Goal: Find contact information: Find contact information

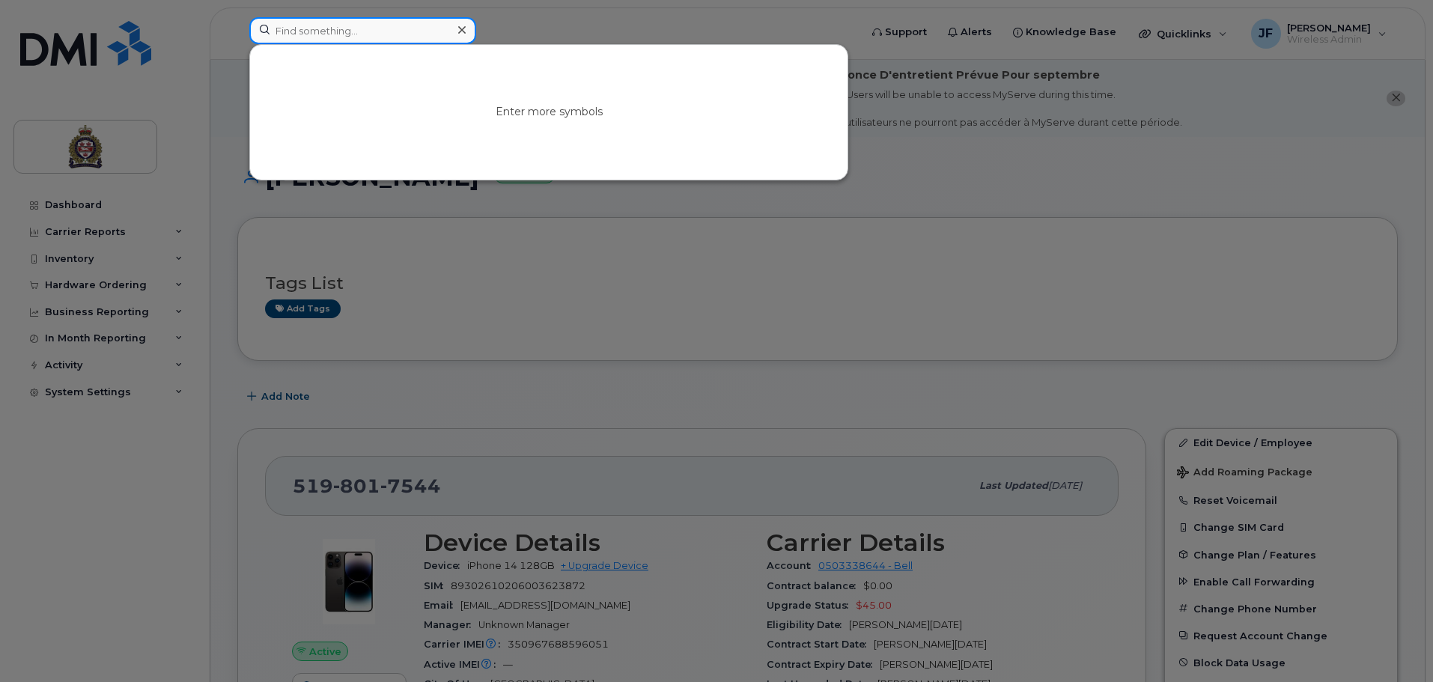
click at [416, 33] on input at bounding box center [362, 30] width 227 height 27
type input "jas"
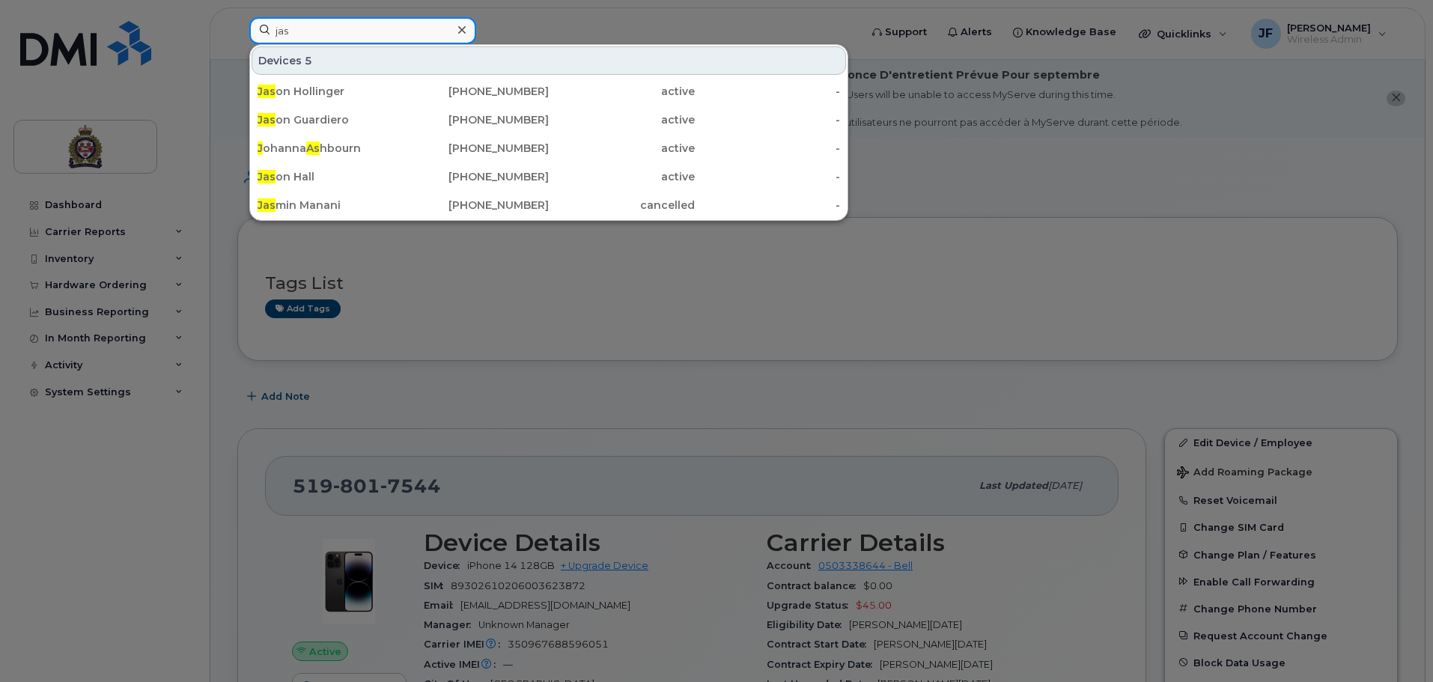
drag, startPoint x: 317, startPoint y: 29, endPoint x: 209, endPoint y: 35, distance: 108.0
click at [237, 35] on div "jas Devices 5 Jas on Hollinger [PHONE_NUMBER] active - Jas on Guardiero [PHONE_…" at bounding box center [549, 33] width 624 height 33
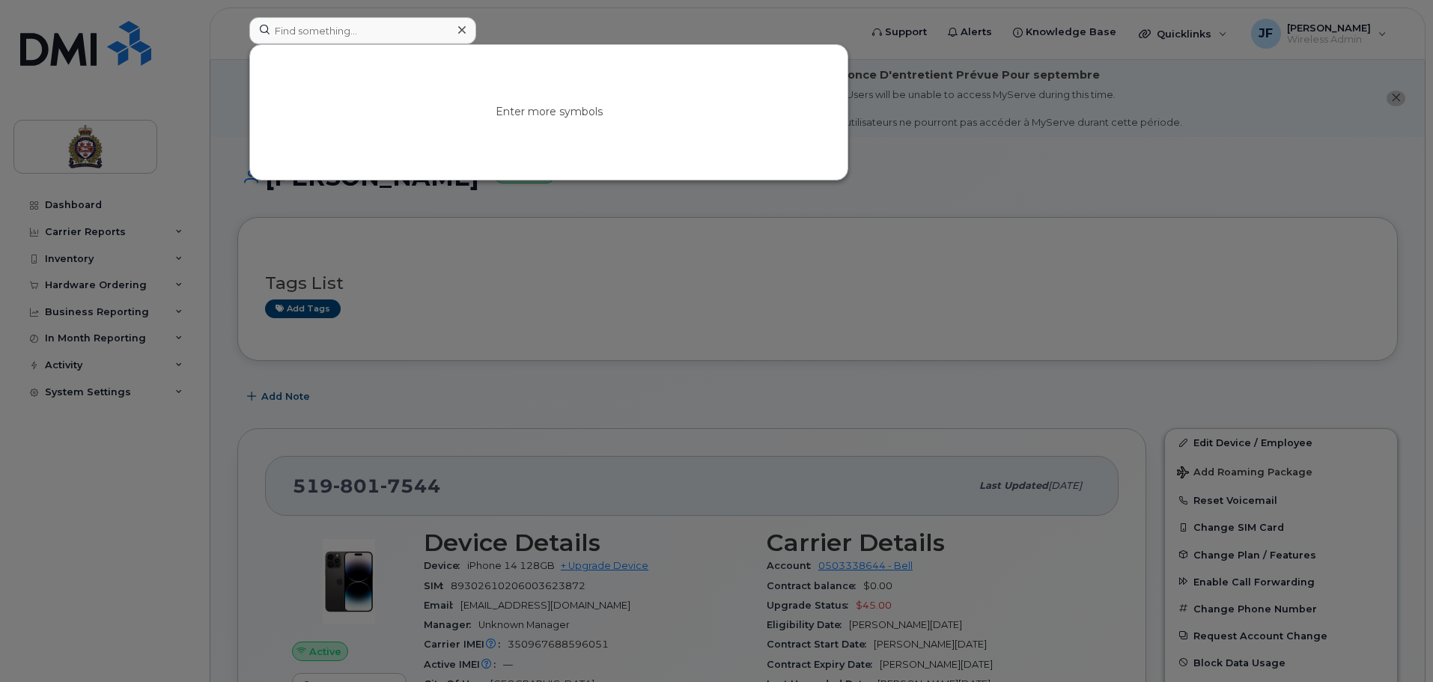
click at [384, 15] on div at bounding box center [716, 341] width 1433 height 682
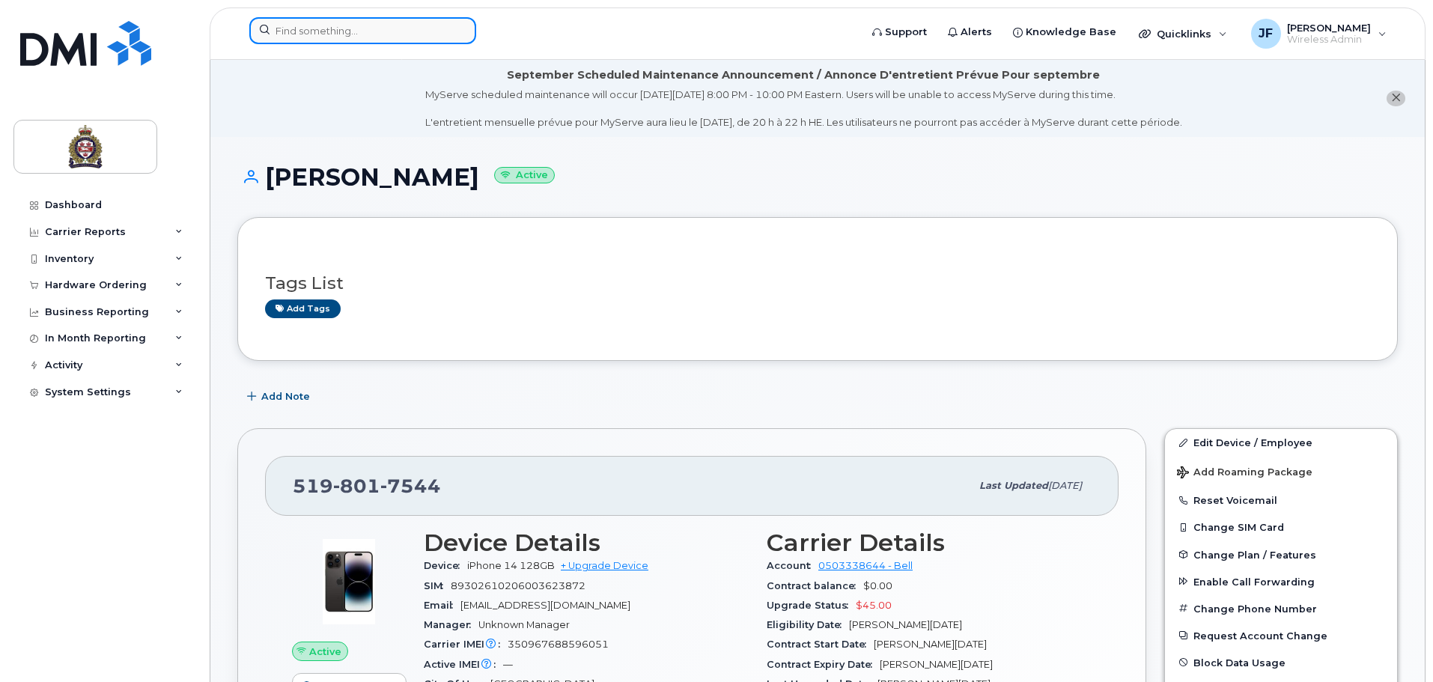
click at [379, 21] on input at bounding box center [362, 30] width 227 height 27
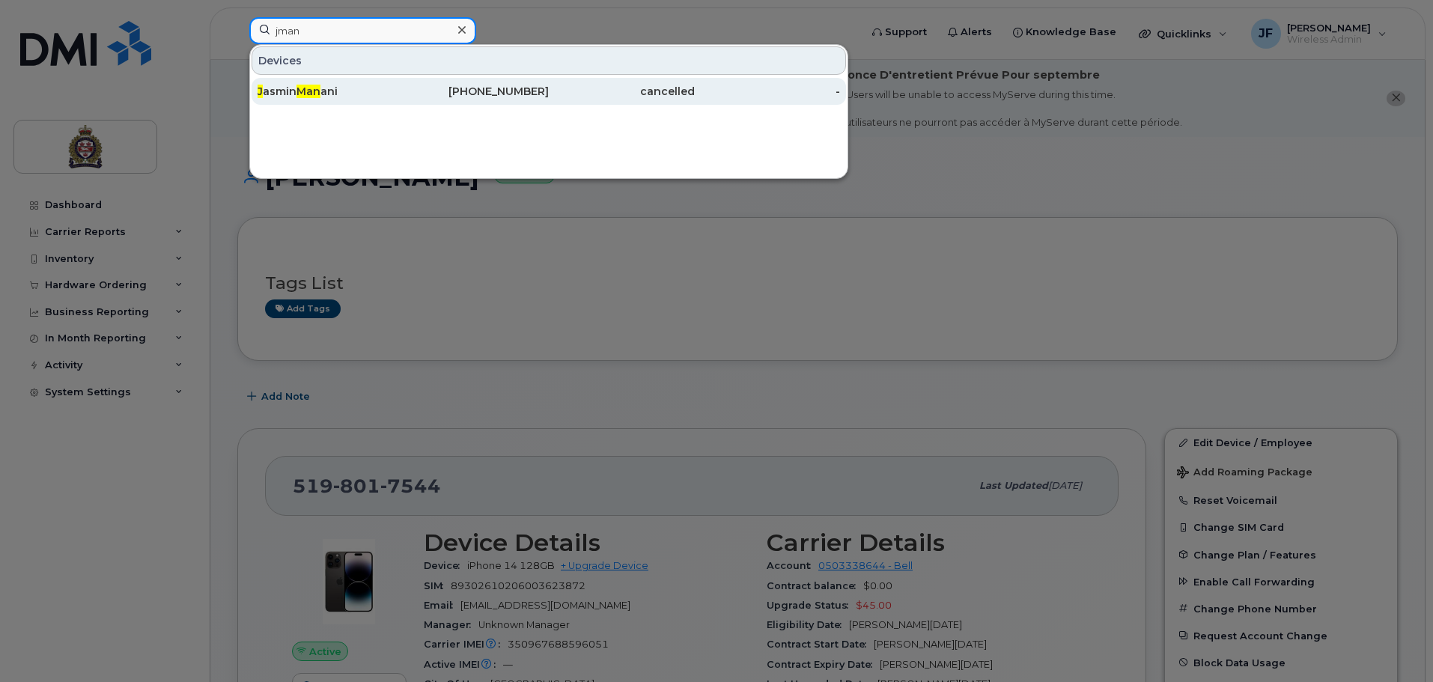
type input "jman"
click at [371, 88] on div "J asmin Man ani" at bounding box center [331, 91] width 146 height 15
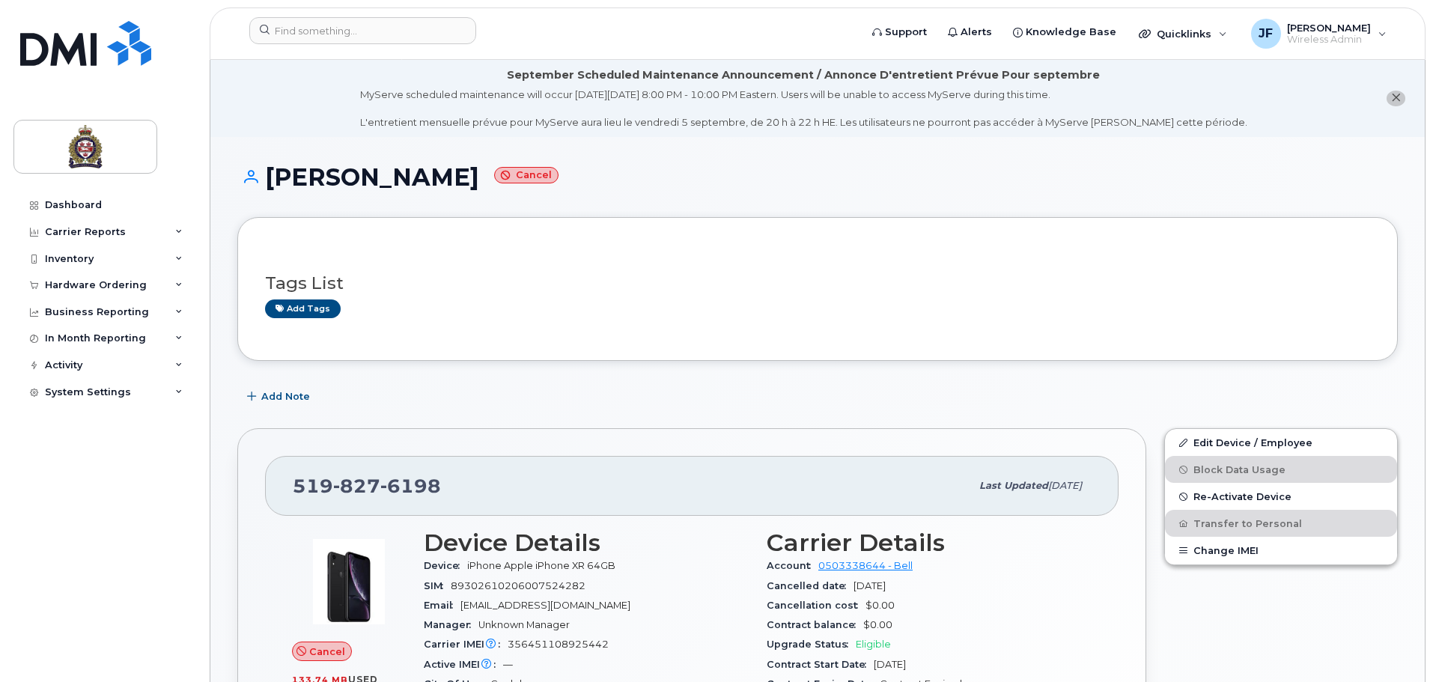
drag, startPoint x: 563, startPoint y: 173, endPoint x: 468, endPoint y: 174, distance: 95.1
click at [468, 174] on h1 "[PERSON_NAME] Cancel" at bounding box center [817, 177] width 1160 height 26
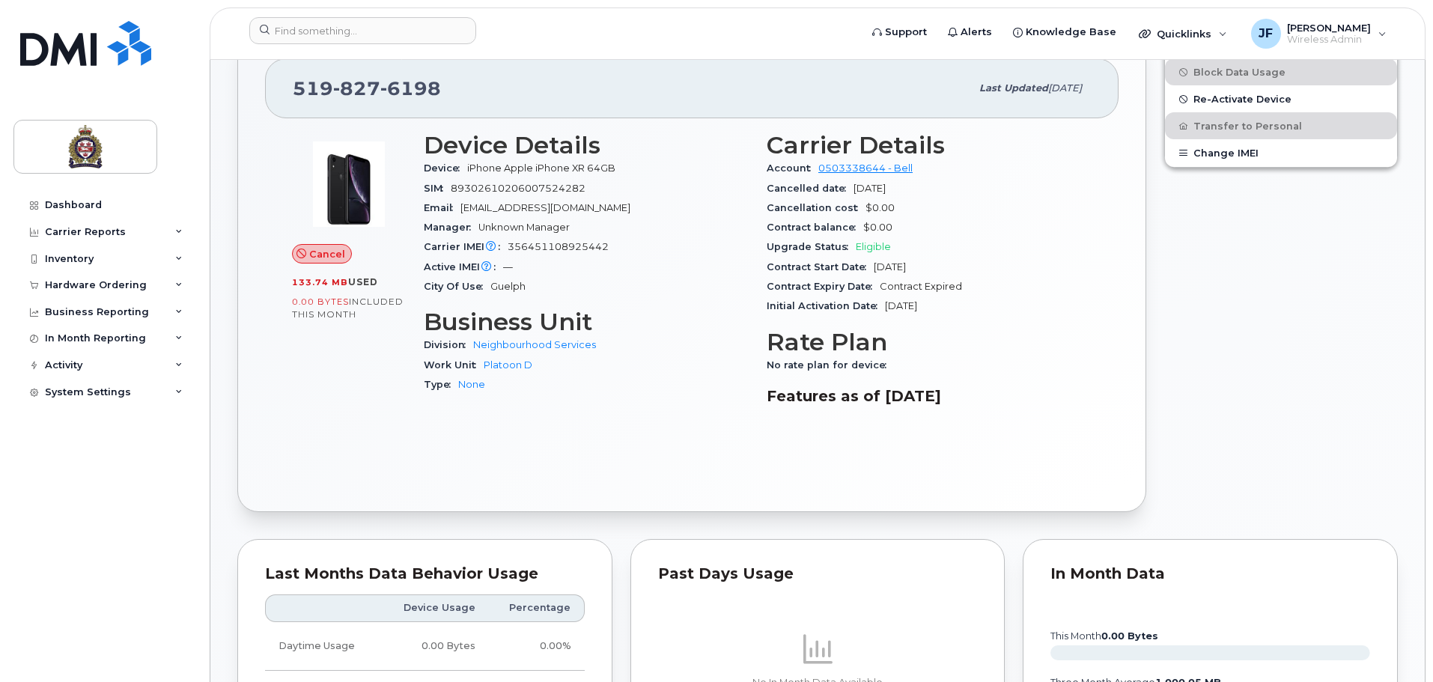
scroll to position [225, 0]
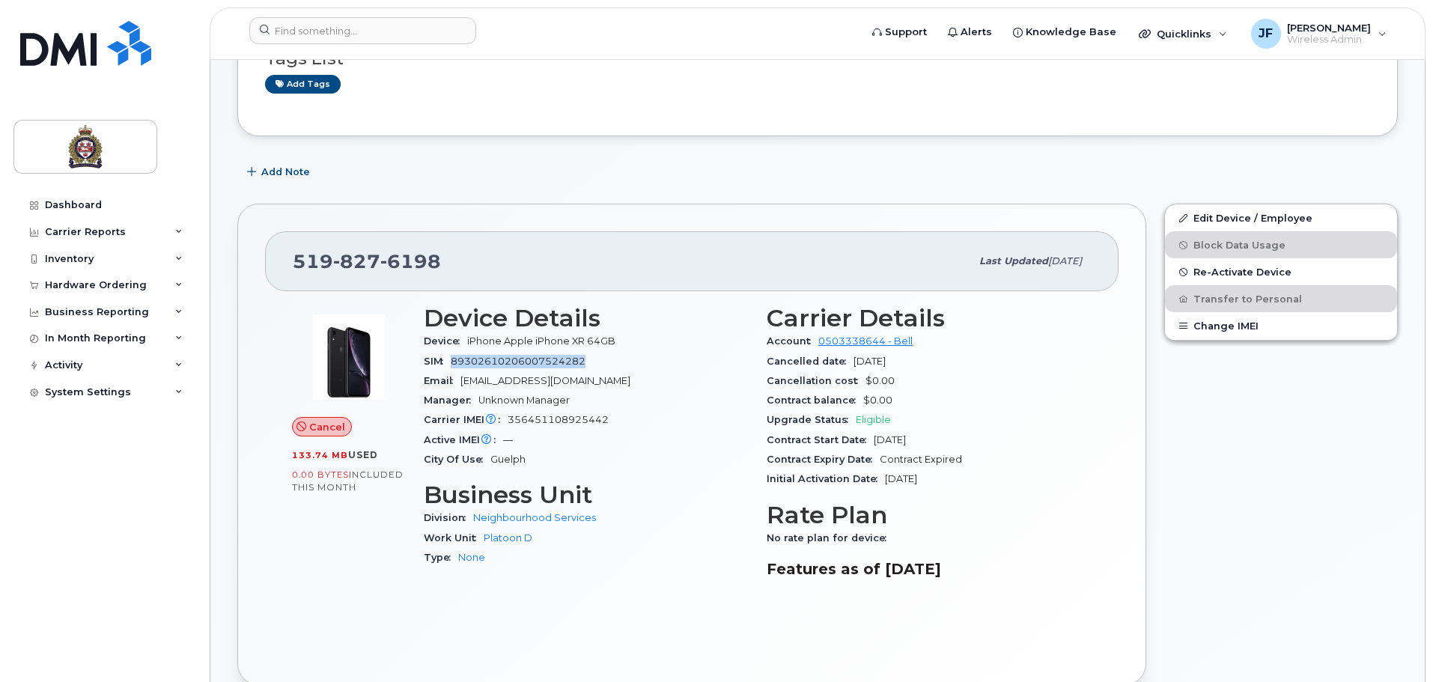
drag, startPoint x: 454, startPoint y: 360, endPoint x: 588, endPoint y: 367, distance: 133.4
click at [588, 367] on div "SIM [TECHNICAL_ID]" at bounding box center [586, 361] width 325 height 19
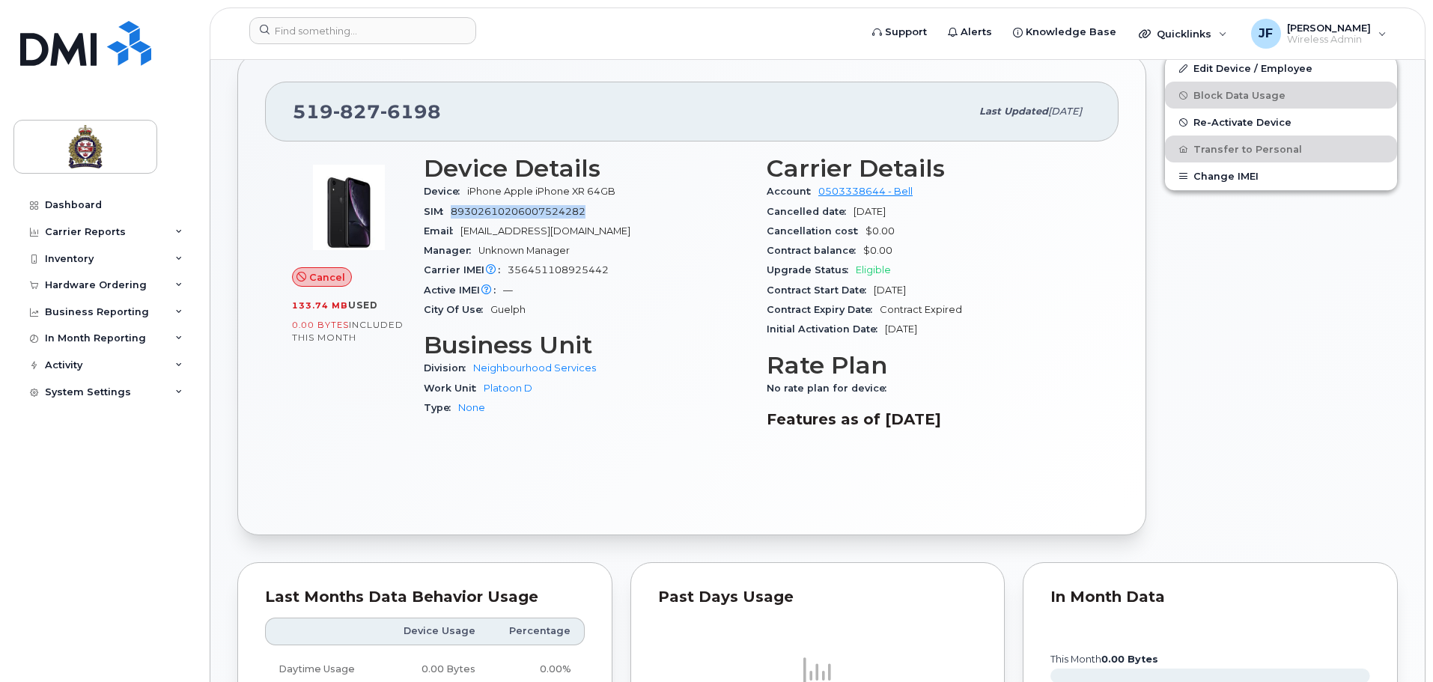
scroll to position [0, 0]
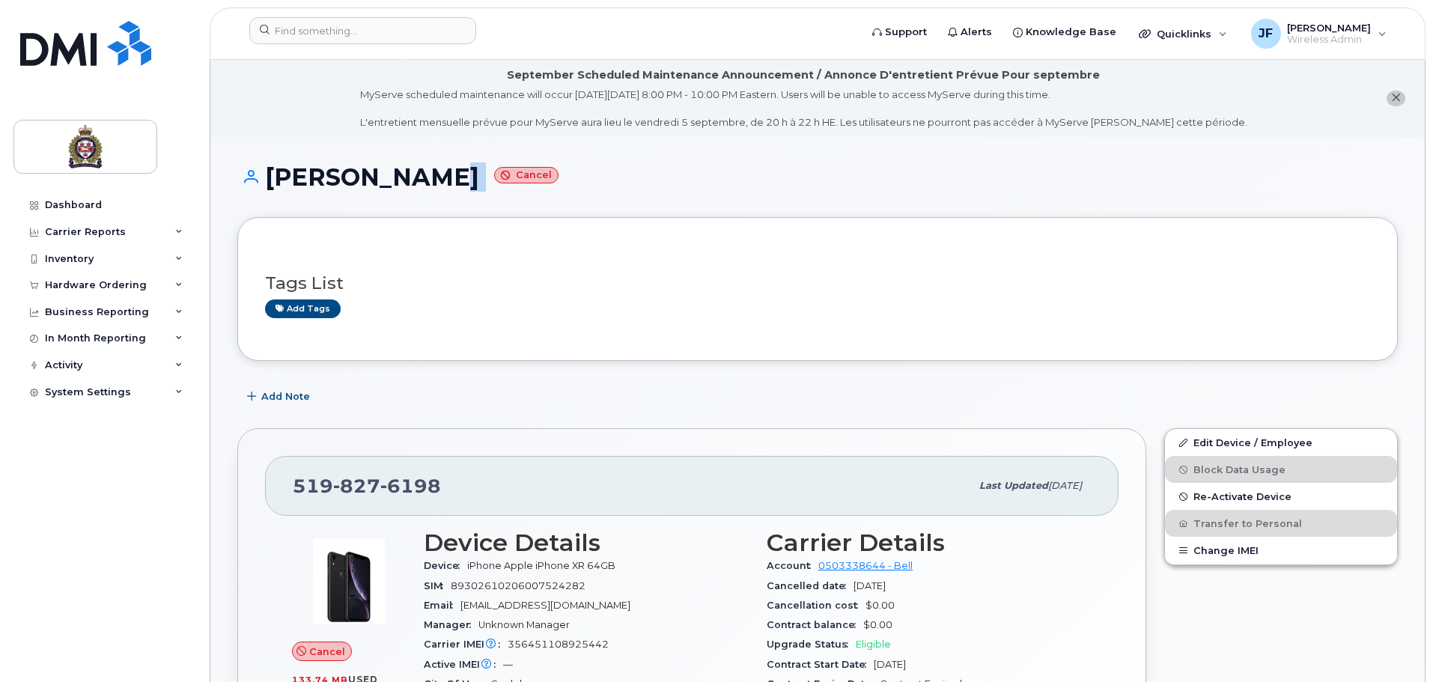
drag, startPoint x: 537, startPoint y: 178, endPoint x: 432, endPoint y: 159, distance: 106.5
click at [451, 174] on h1 "[PERSON_NAME] Cancel" at bounding box center [817, 177] width 1160 height 26
drag, startPoint x: 457, startPoint y: 168, endPoint x: 268, endPoint y: 181, distance: 189.9
click at [268, 181] on h1 "[PERSON_NAME] Cancel" at bounding box center [817, 177] width 1160 height 26
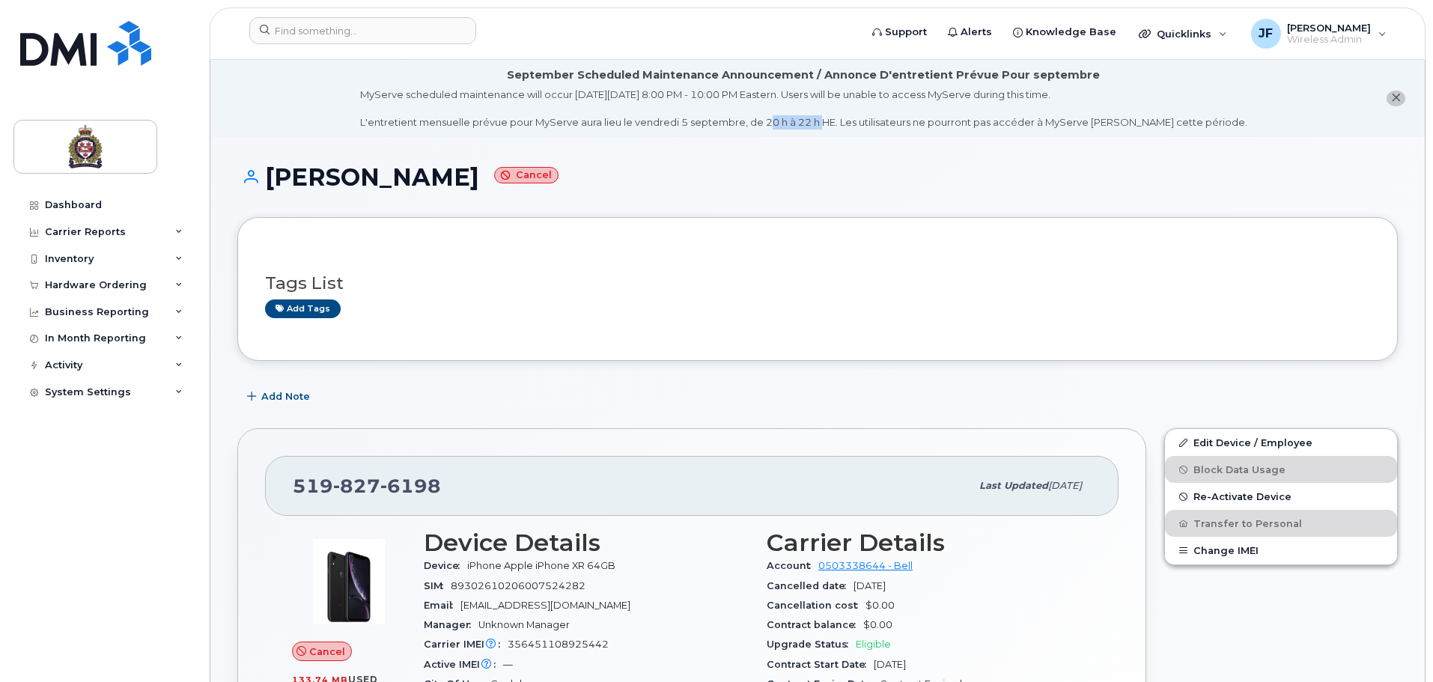
drag, startPoint x: 792, startPoint y: 117, endPoint x: 847, endPoint y: 130, distance: 56.3
click at [847, 130] on li "September Scheduled Maintenance Announcement / Annonce D'entretient Prévue Pour…" at bounding box center [817, 98] width 1214 height 77
click at [662, 392] on div "Add Note" at bounding box center [817, 396] width 1160 height 27
drag, startPoint x: 386, startPoint y: 499, endPoint x: 227, endPoint y: 497, distance: 159.5
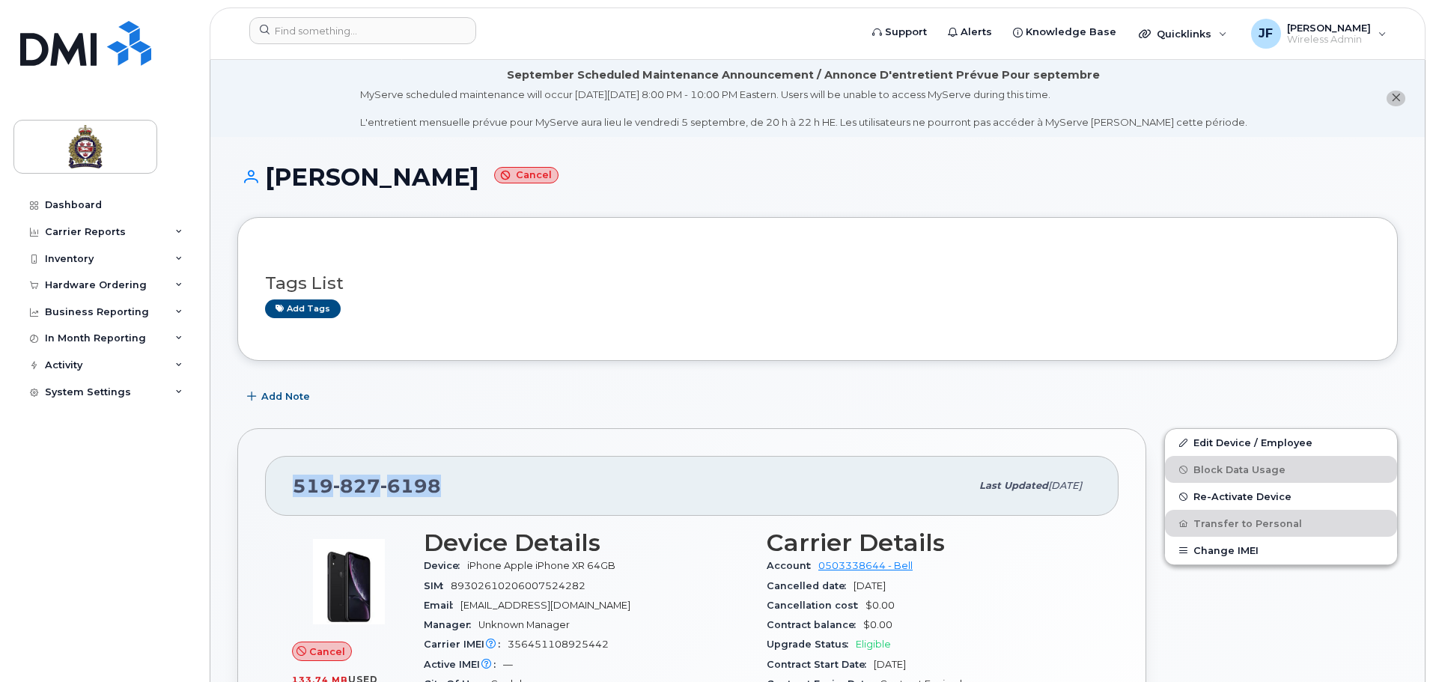
copy span "[PHONE_NUMBER]"
